Goal: Entertainment & Leisure: Consume media (video, audio)

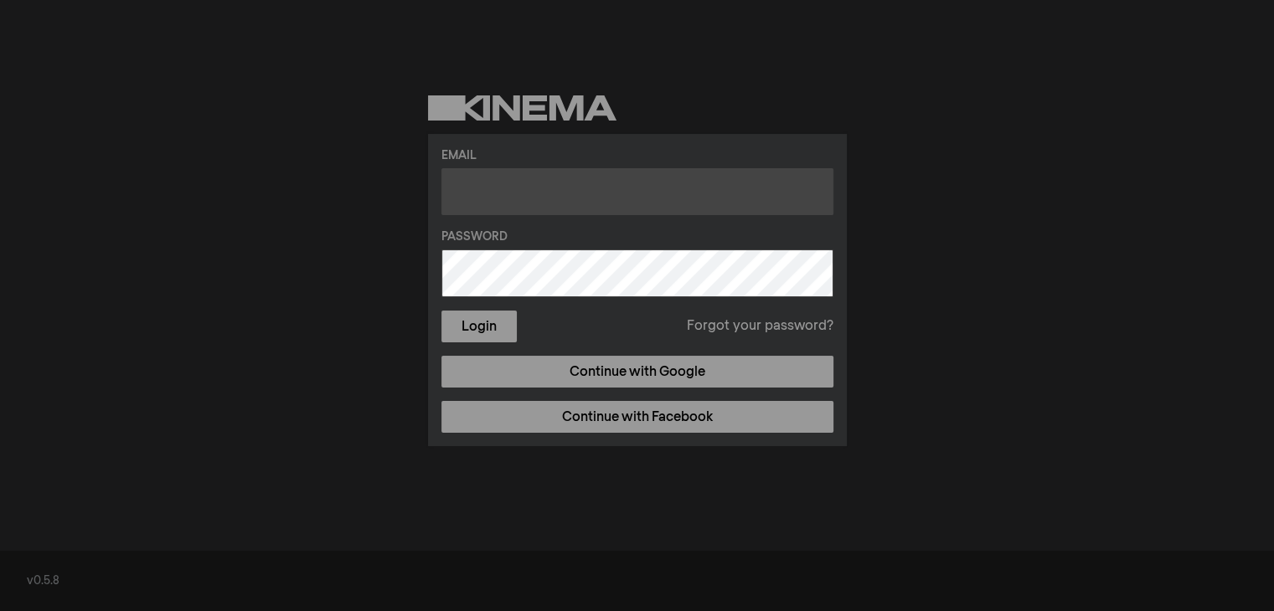
click at [630, 198] on input "text" at bounding box center [637, 191] width 392 height 47
type input "[EMAIL_ADDRESS][PERSON_NAME][DOMAIN_NAME]"
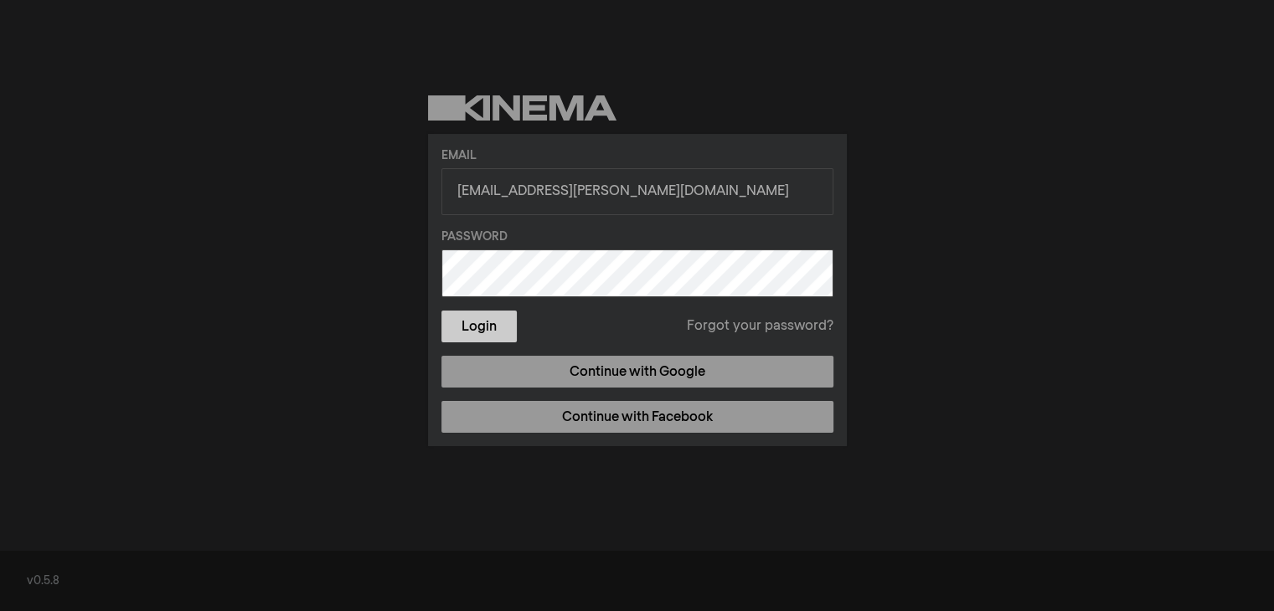
click at [485, 331] on button "Login" at bounding box center [478, 327] width 75 height 32
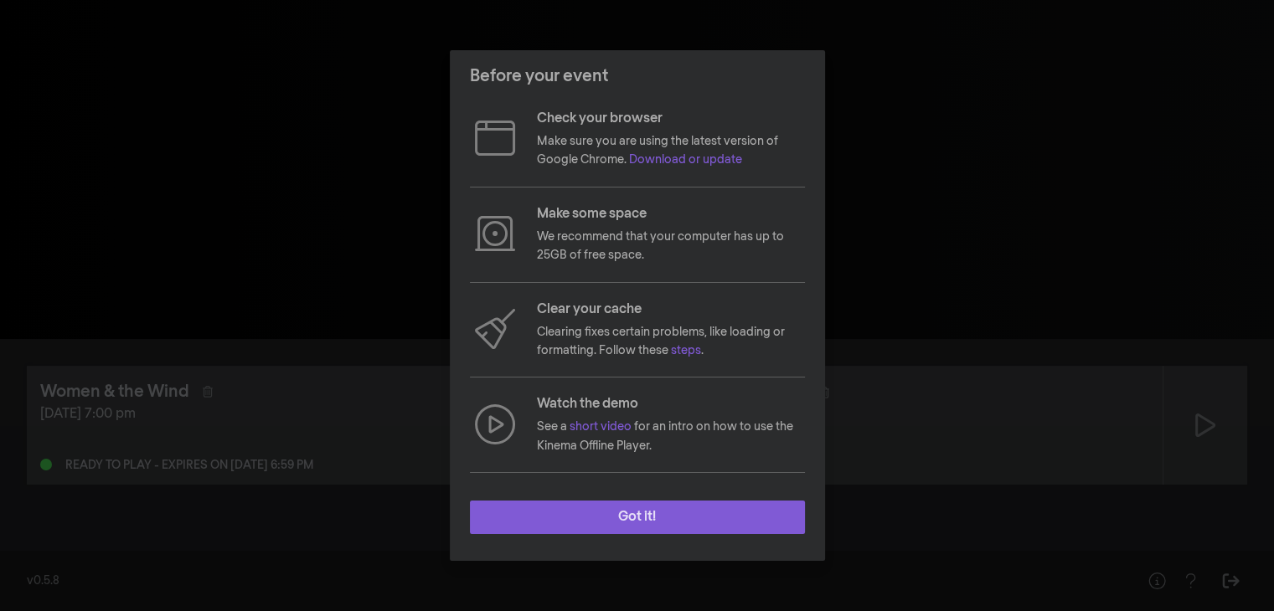
click at [642, 515] on button "Got it!" at bounding box center [637, 518] width 335 height 34
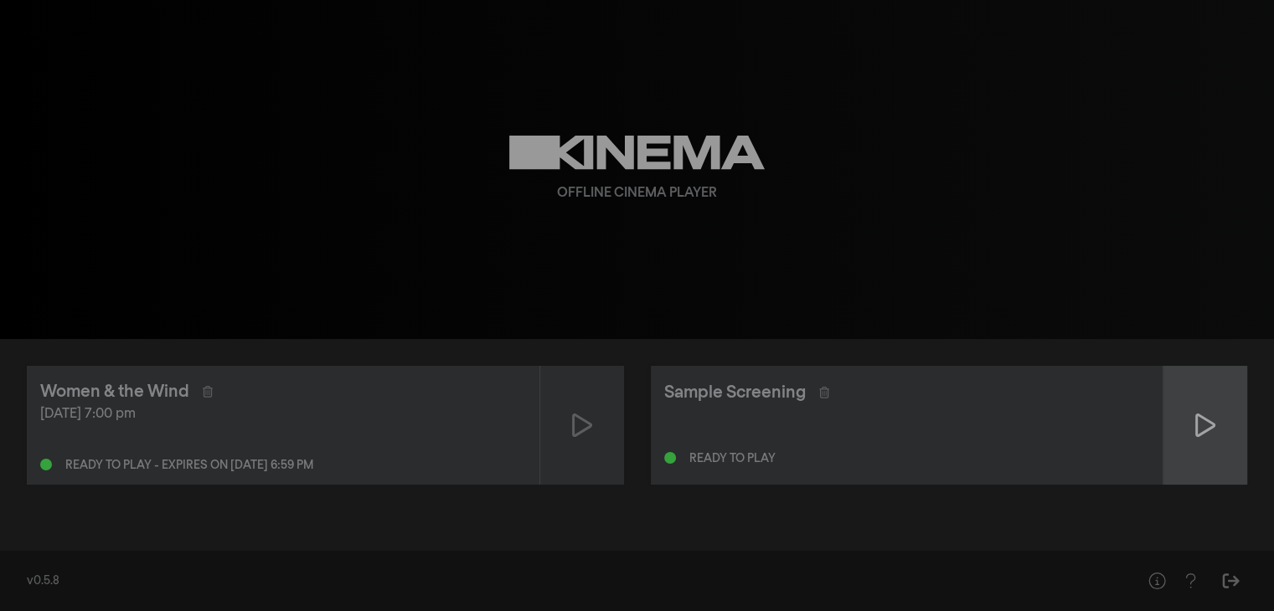
click at [1200, 409] on div at bounding box center [1205, 425] width 84 height 119
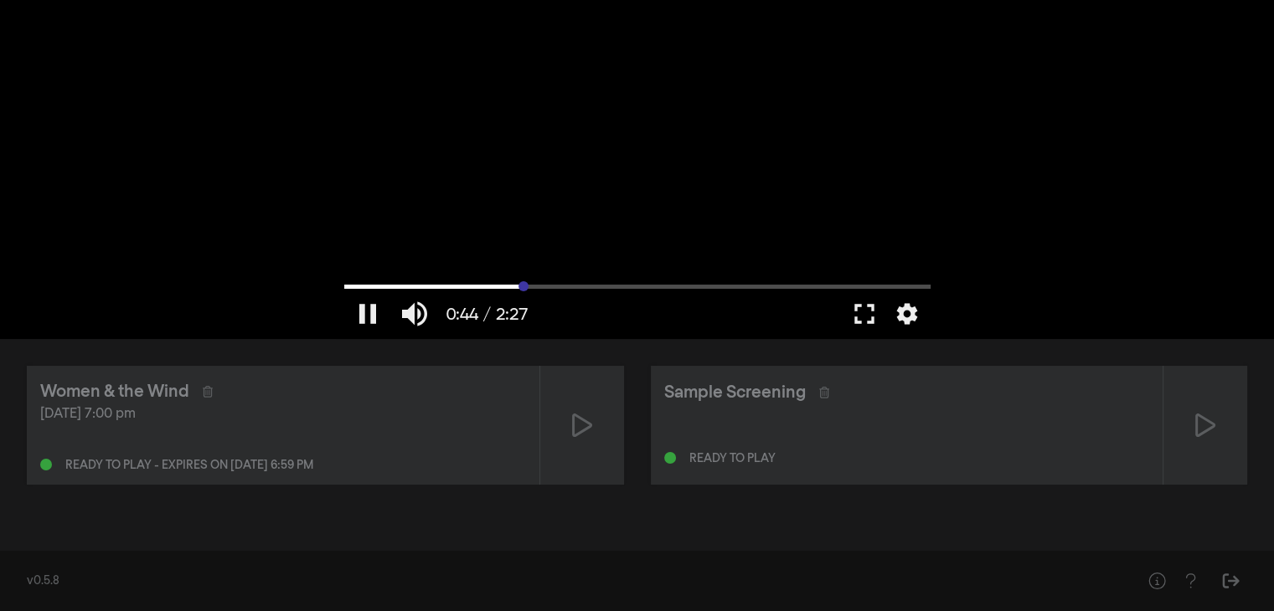
click at [523, 281] on input "Suche" at bounding box center [637, 286] width 586 height 10
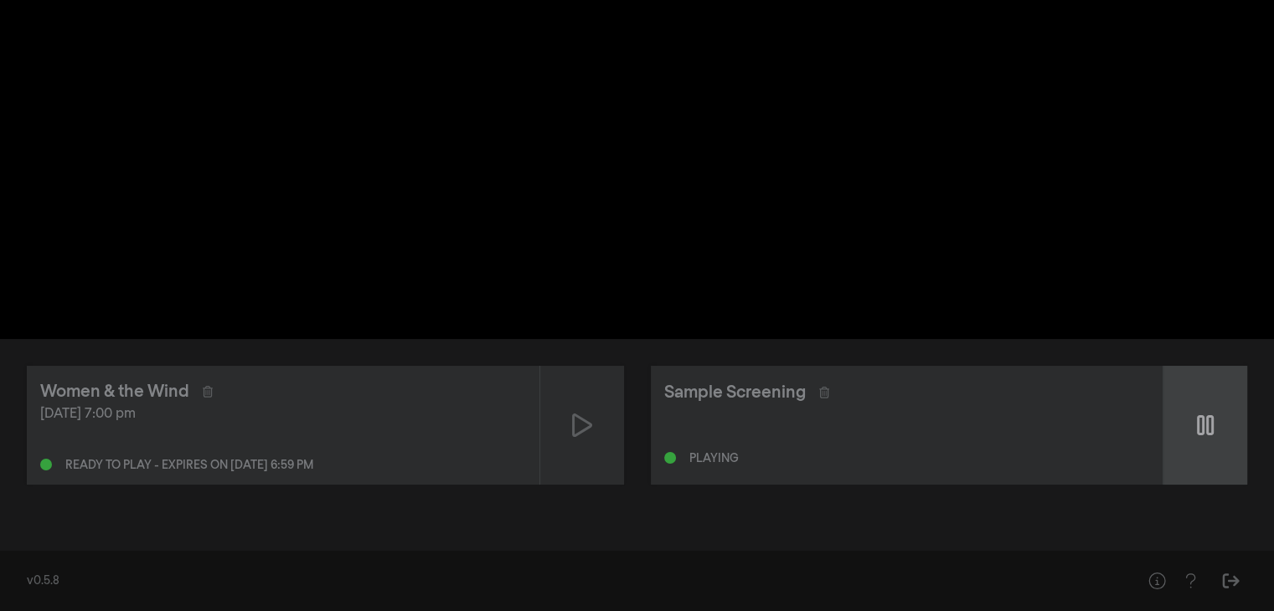
click at [1194, 413] on div at bounding box center [1205, 425] width 84 height 119
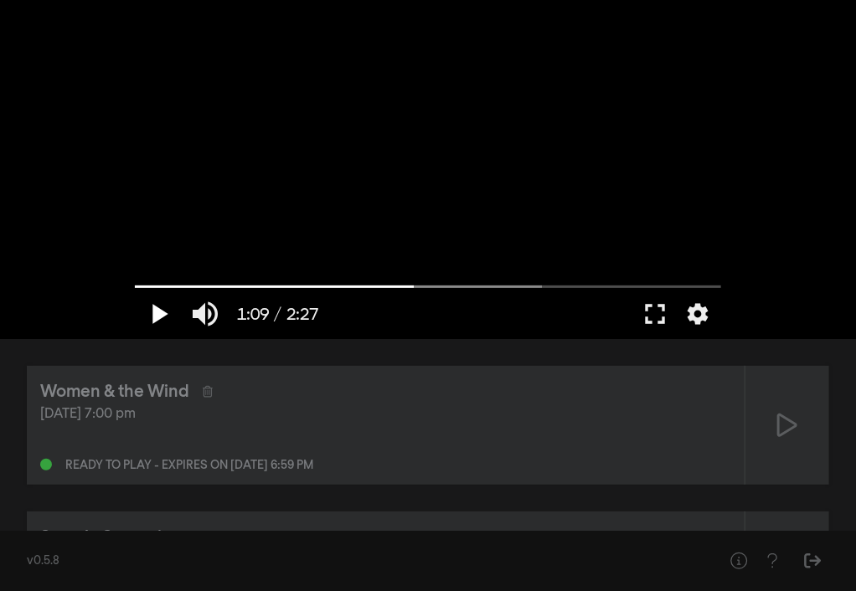
click at [160, 309] on button "play_arrow" at bounding box center [158, 314] width 47 height 50
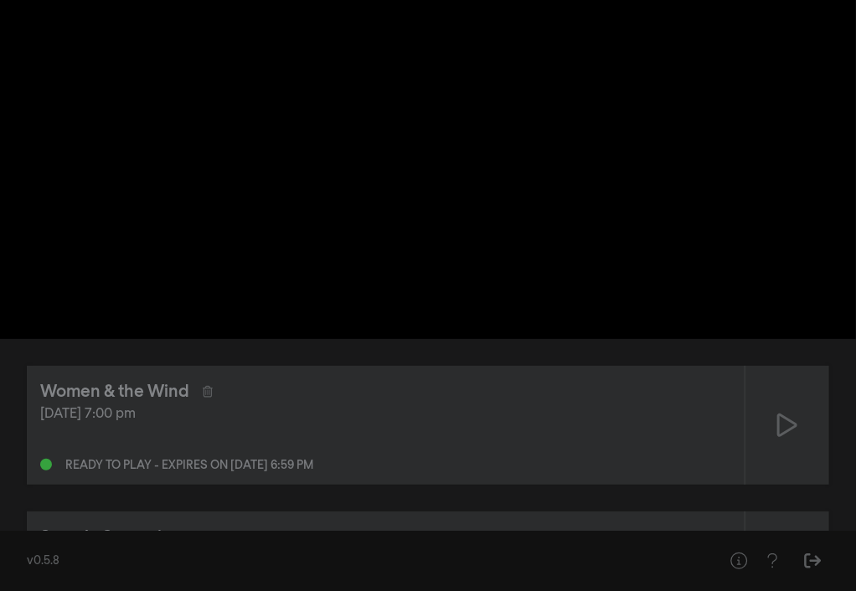
click at [160, 309] on button "pause" at bounding box center [158, 314] width 47 height 50
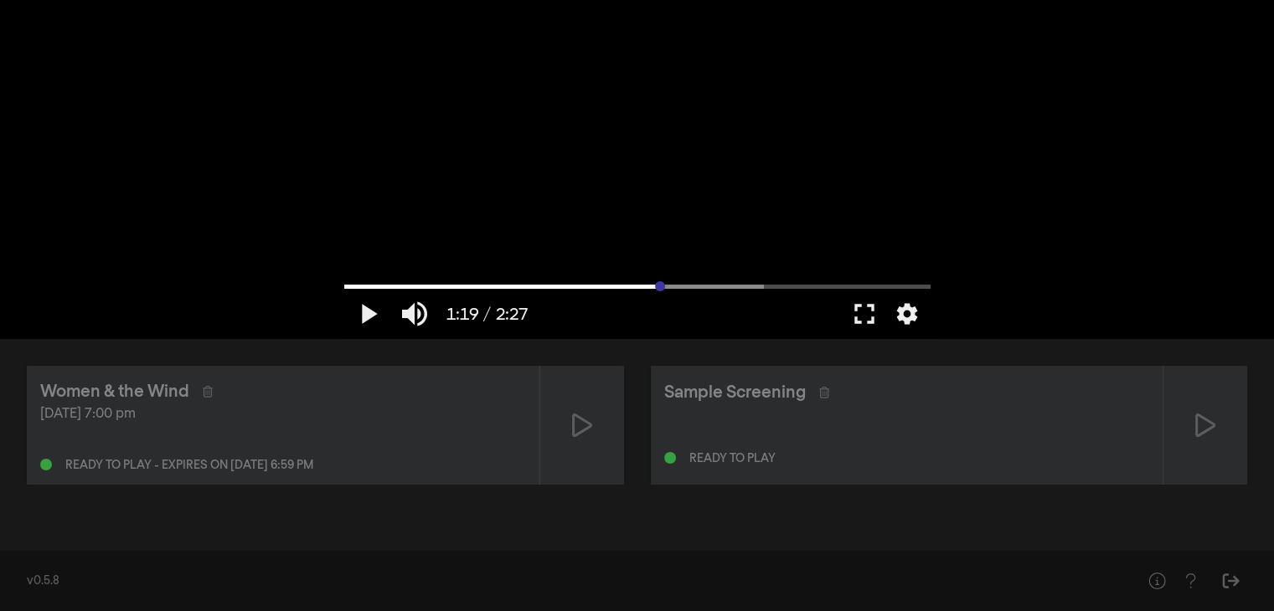
click at [660, 282] on input "Suche" at bounding box center [637, 286] width 586 height 10
click at [363, 309] on button "play_arrow" at bounding box center [367, 314] width 47 height 50
click at [372, 310] on button "pause" at bounding box center [367, 314] width 47 height 50
click at [372, 310] on button "play_arrow" at bounding box center [367, 314] width 47 height 50
click at [359, 317] on button "pause" at bounding box center [367, 314] width 47 height 50
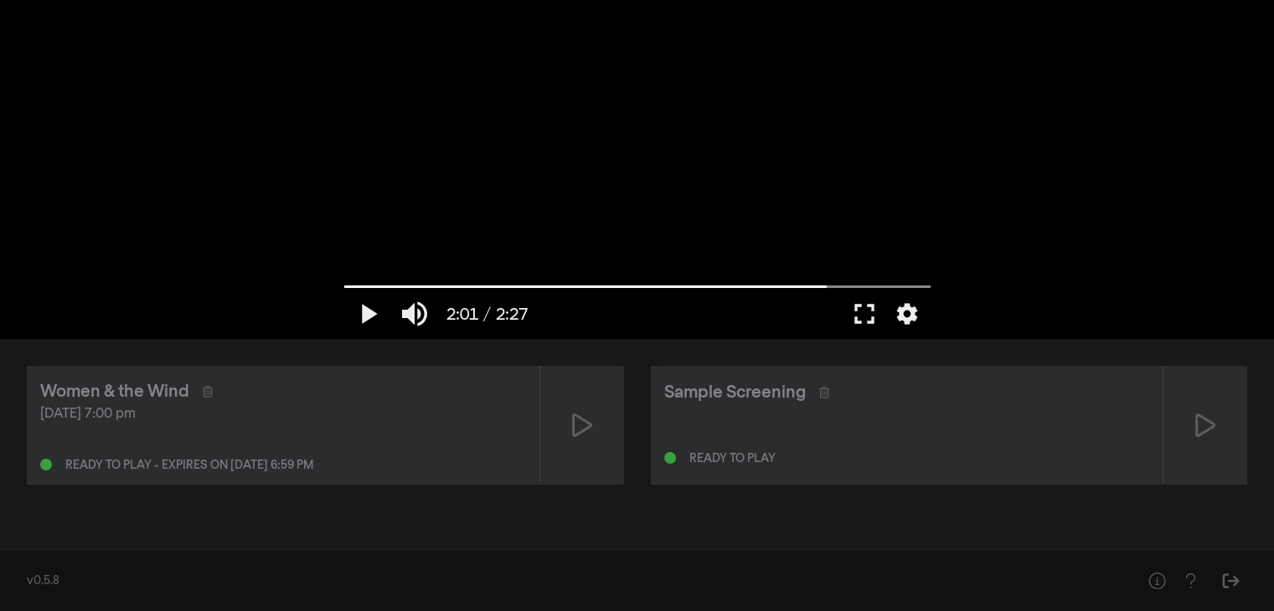
click at [521, 280] on div at bounding box center [637, 169] width 603 height 339
click at [519, 286] on input "Suche" at bounding box center [637, 286] width 586 height 10
click at [369, 312] on button "pause" at bounding box center [367, 314] width 47 height 50
click at [751, 388] on div "Sample Screening" at bounding box center [735, 392] width 142 height 25
click at [142, 390] on div "Women & the Wind" at bounding box center [114, 391] width 149 height 25
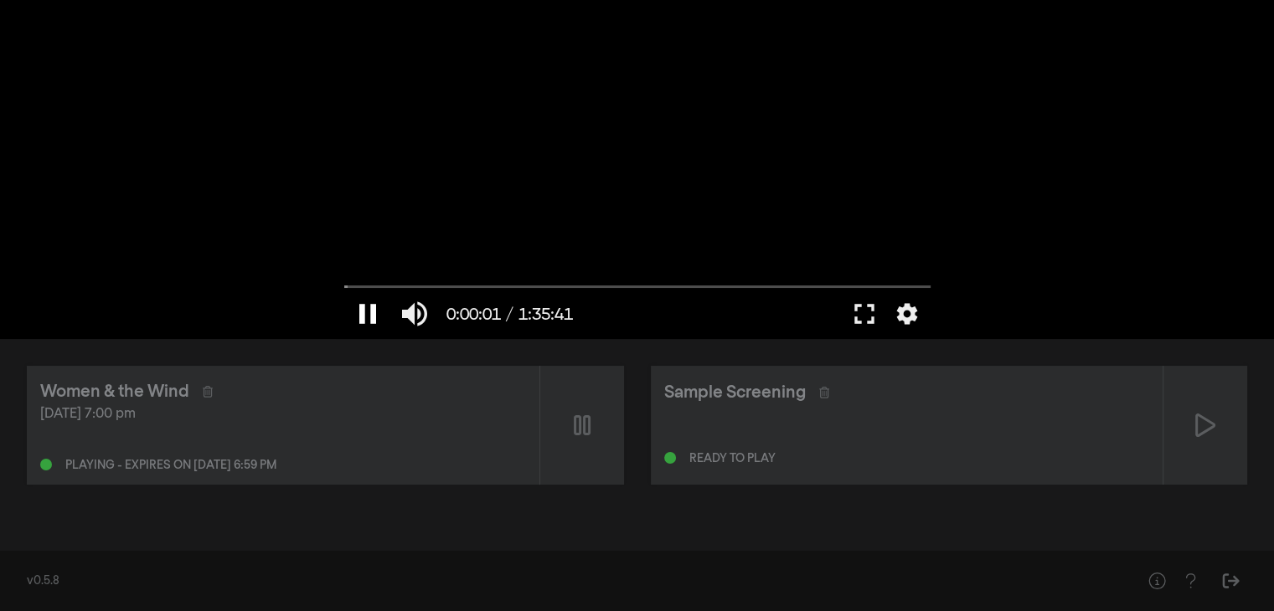
click at [362, 307] on button "pause" at bounding box center [367, 314] width 47 height 50
click at [866, 310] on button "fullscreen" at bounding box center [864, 314] width 47 height 50
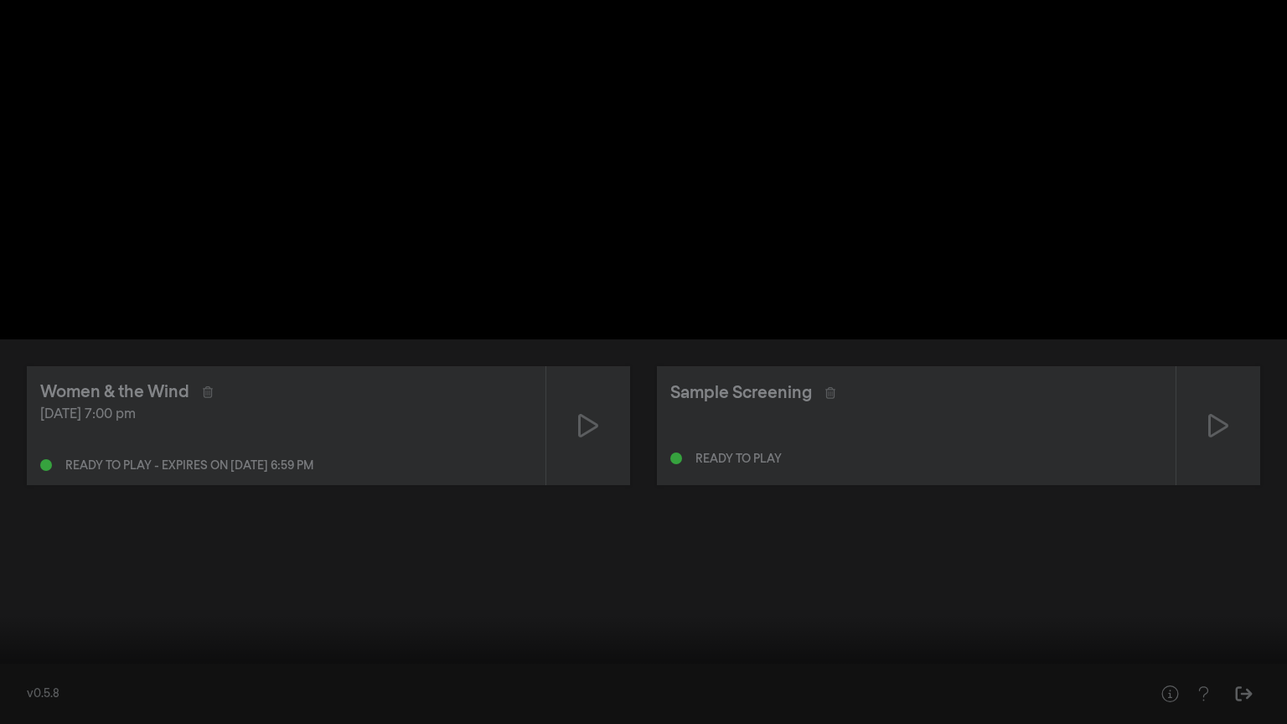
click at [23, 611] on button "play_arrow" at bounding box center [31, 698] width 47 height 50
click at [1254, 611] on button "settings" at bounding box center [1255, 698] width 39 height 50
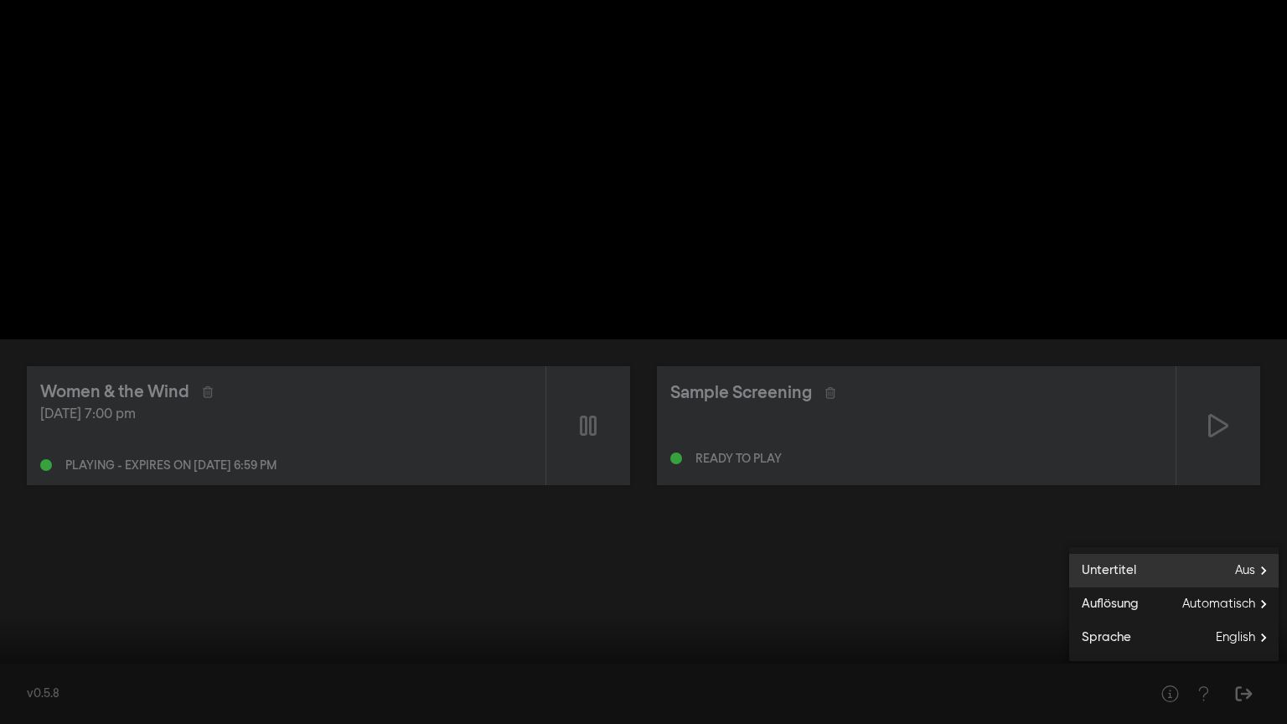
click at [1261, 570] on span "Aus" at bounding box center [1257, 570] width 44 height 25
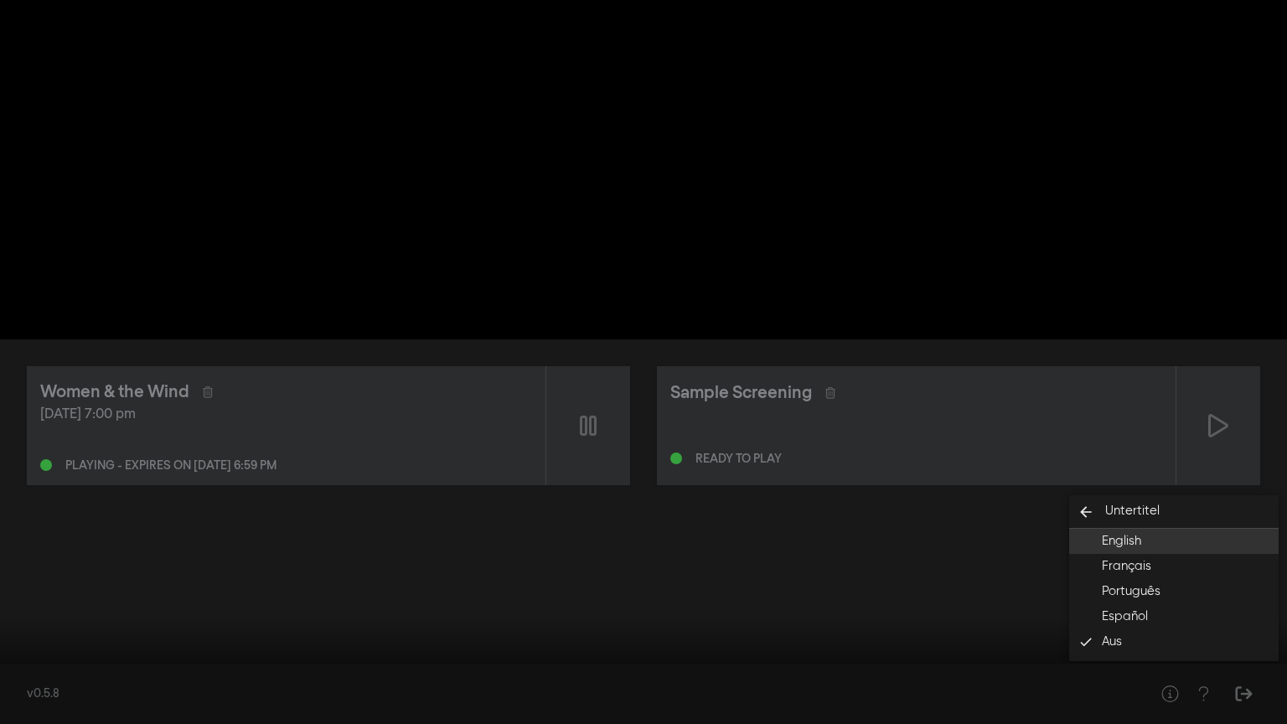
click at [1161, 539] on button "English" at bounding box center [1173, 541] width 209 height 25
click at [989, 556] on div at bounding box center [643, 362] width 1287 height 724
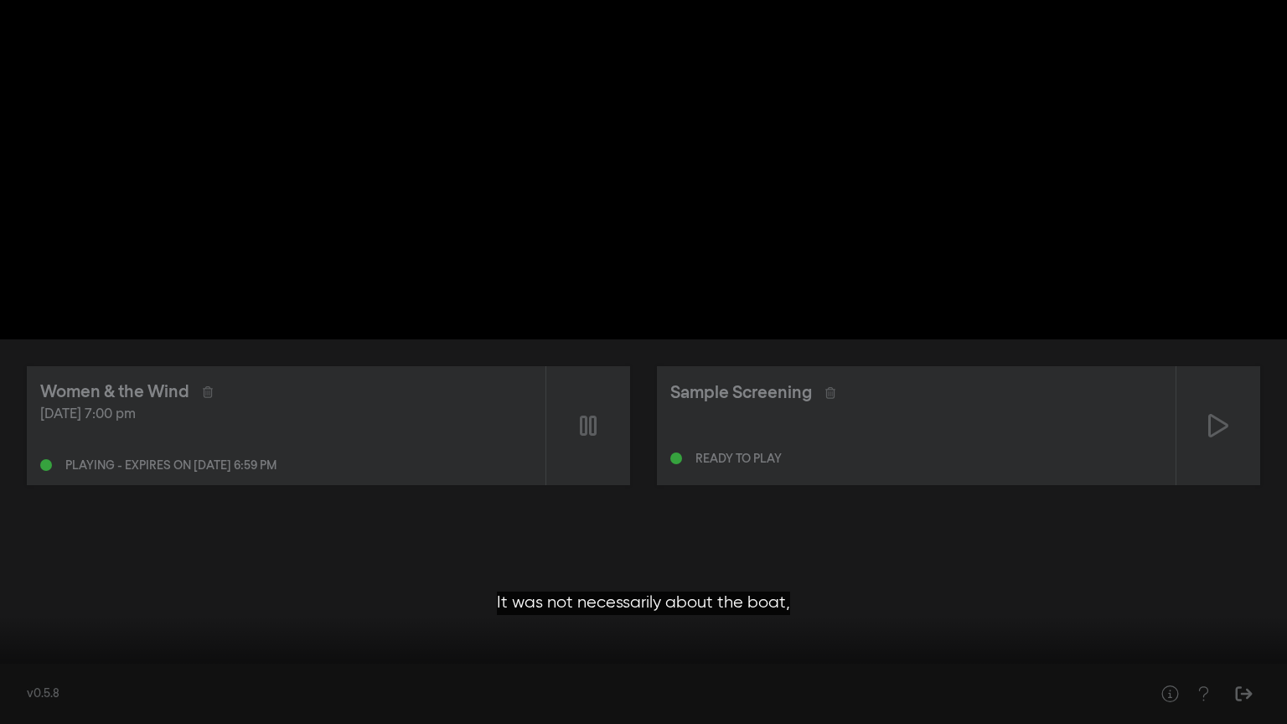
type input "122.689103"
